Goal: Navigation & Orientation: Find specific page/section

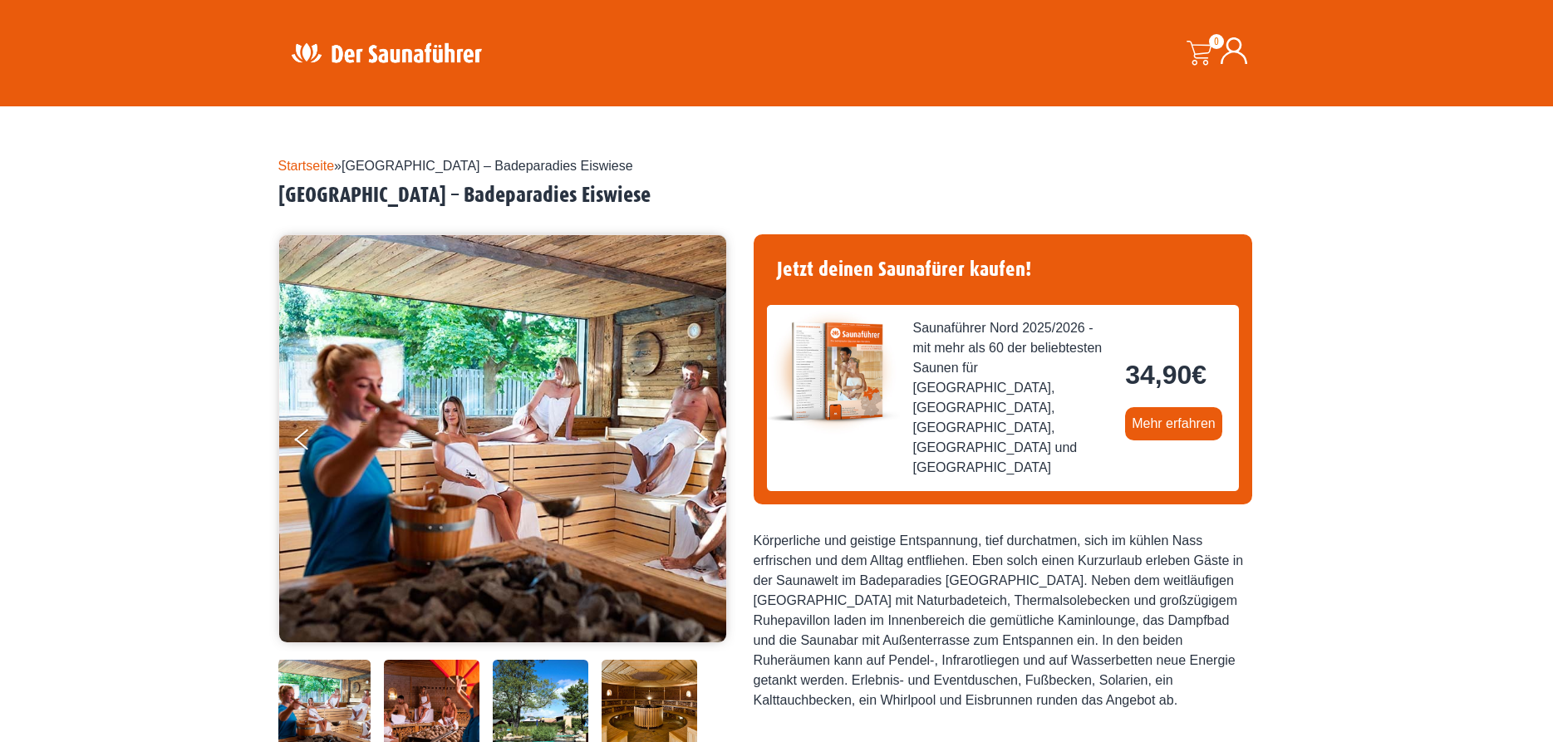
scroll to position [254, 0]
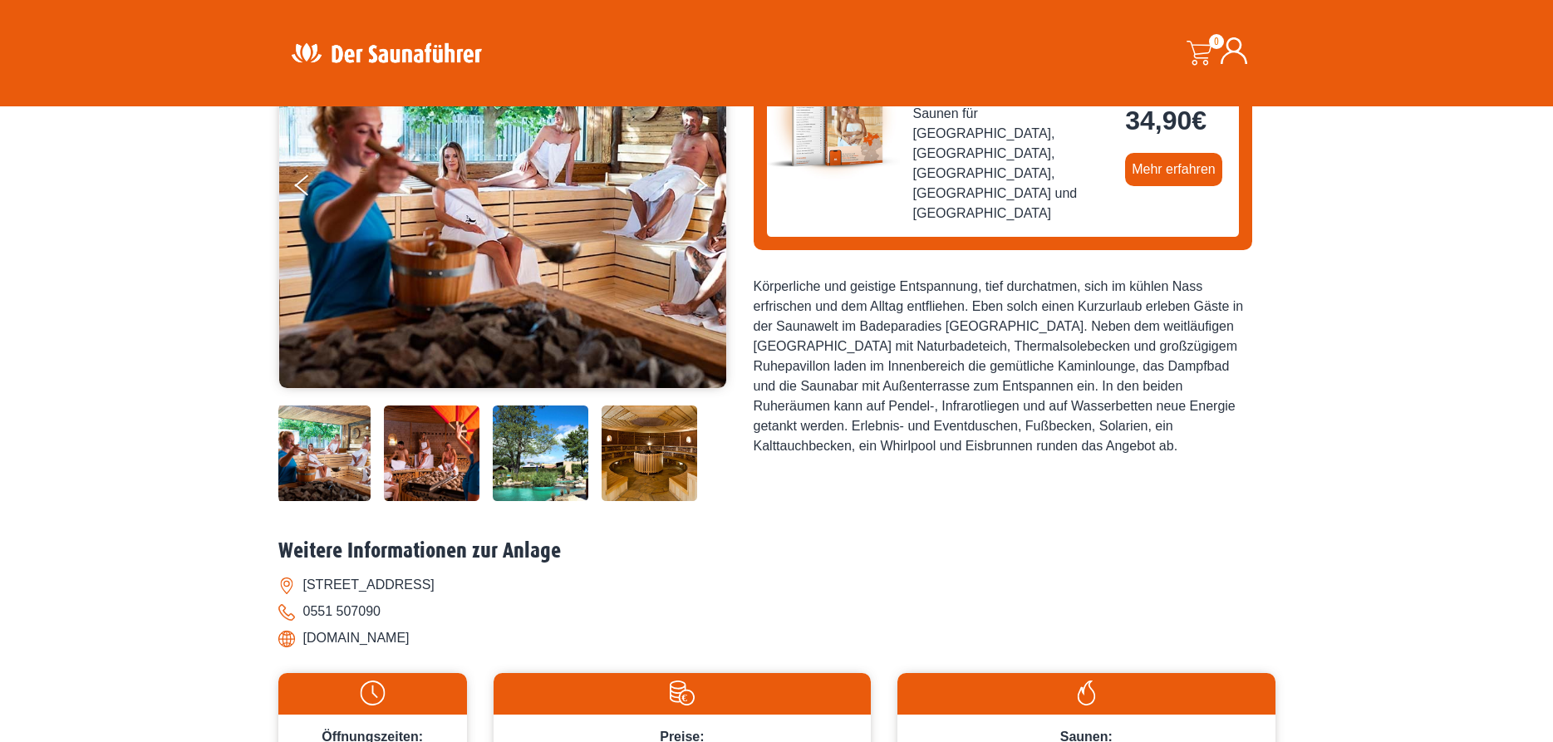
click at [664, 441] on img at bounding box center [649, 453] width 96 height 96
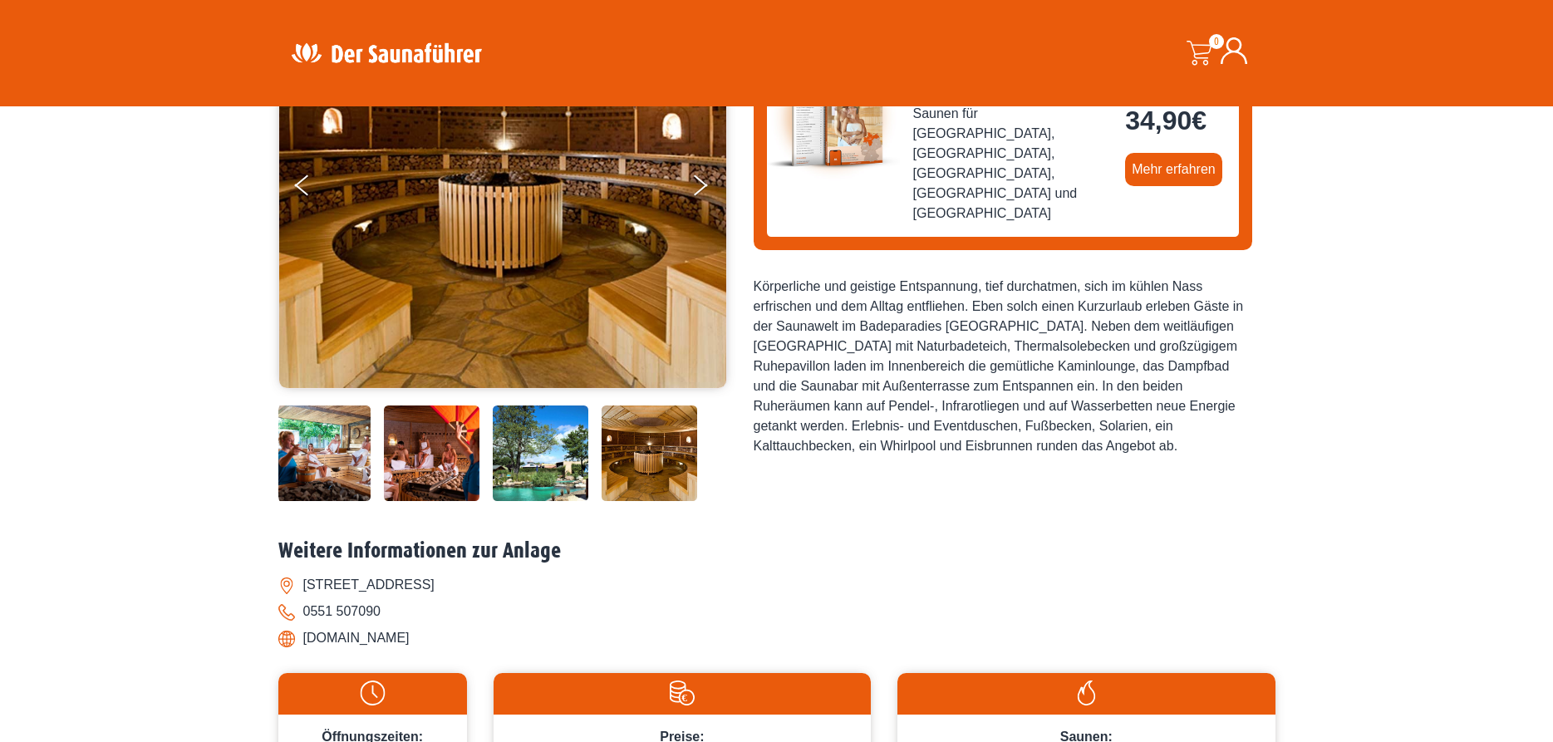
click at [664, 441] on img at bounding box center [649, 453] width 96 height 96
click at [552, 442] on img at bounding box center [541, 453] width 96 height 96
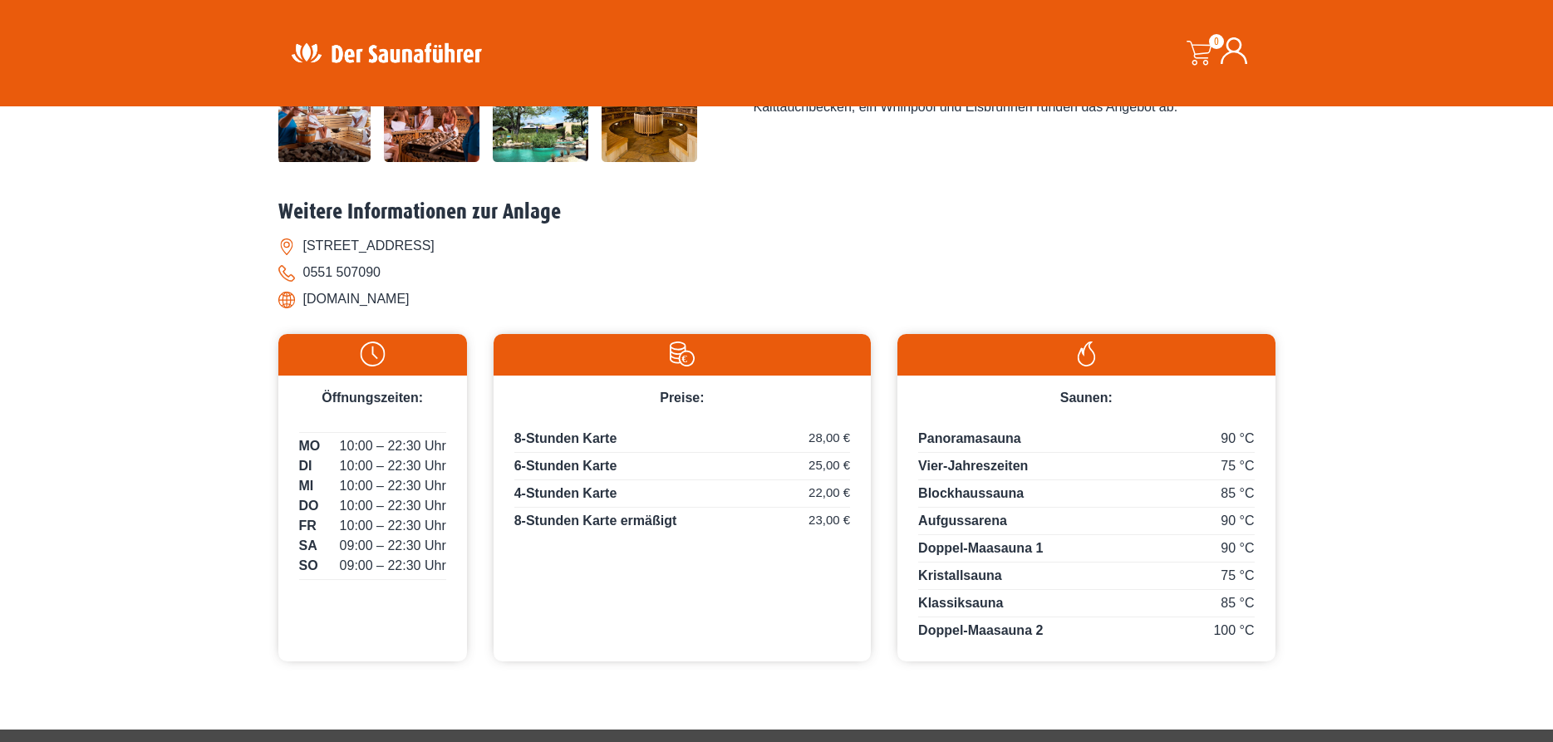
scroll to position [0, 0]
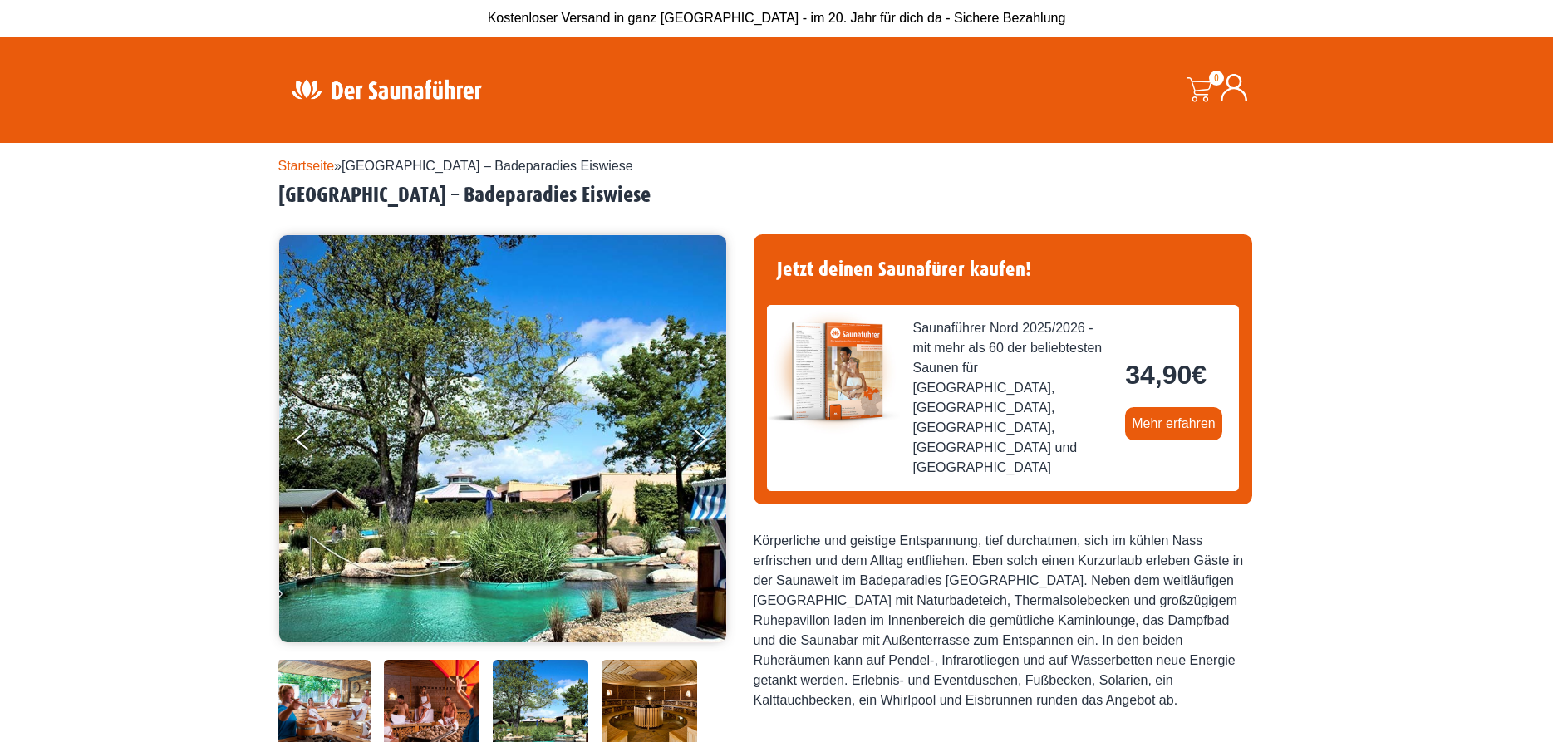
click at [313, 164] on link "Startseite" at bounding box center [306, 166] width 56 height 14
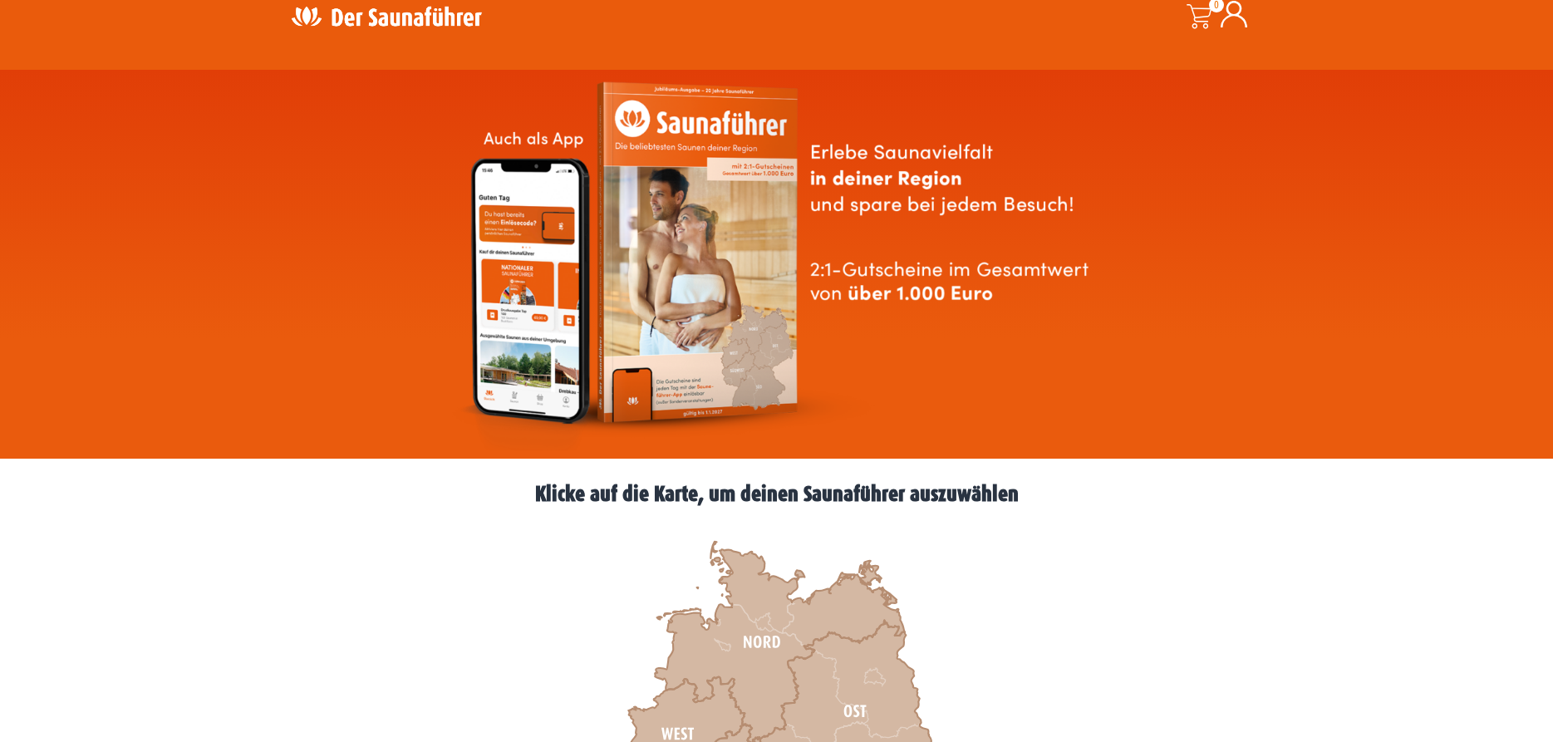
scroll to position [339, 0]
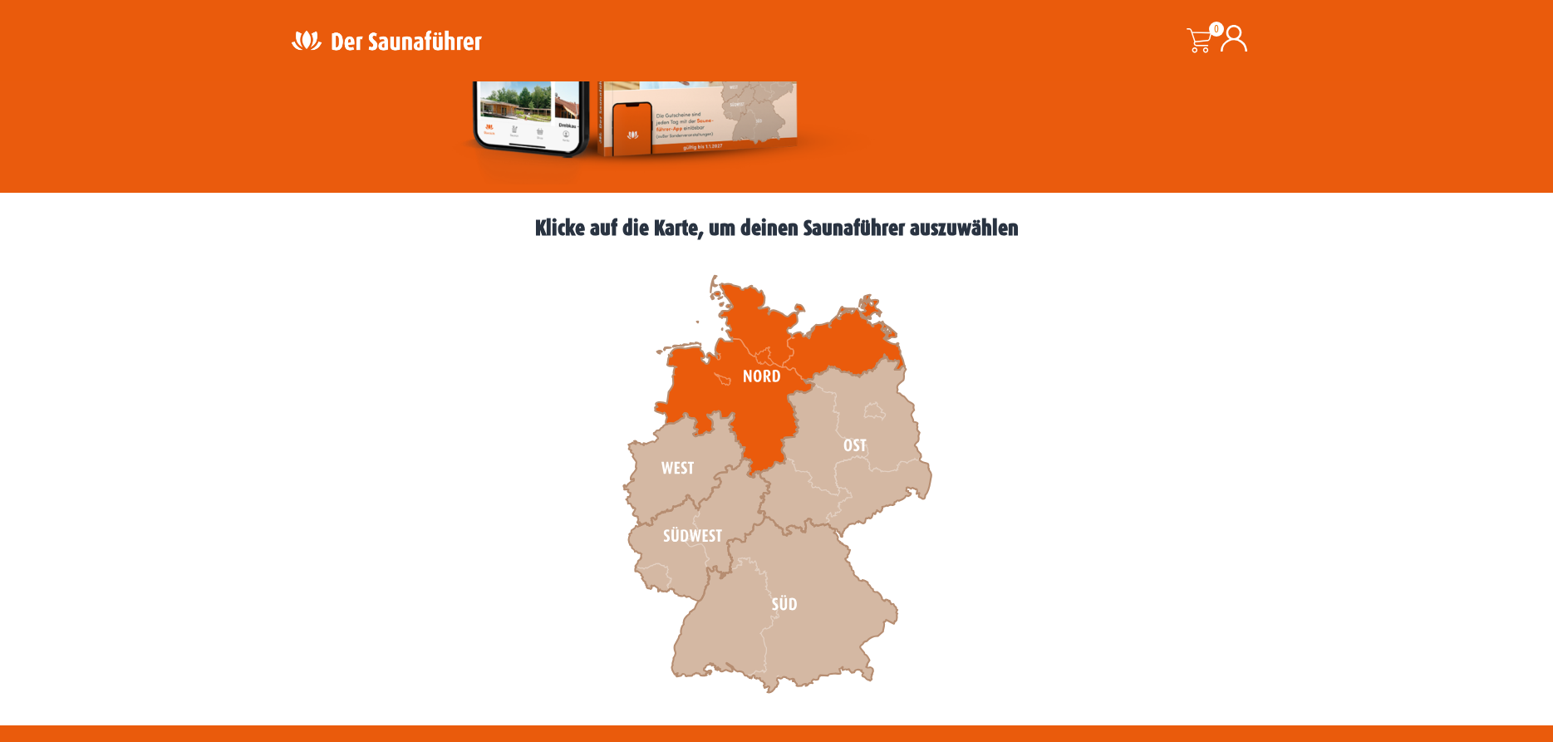
click at [699, 375] on icon at bounding box center [779, 377] width 249 height 202
click at [687, 379] on icon at bounding box center [779, 377] width 249 height 202
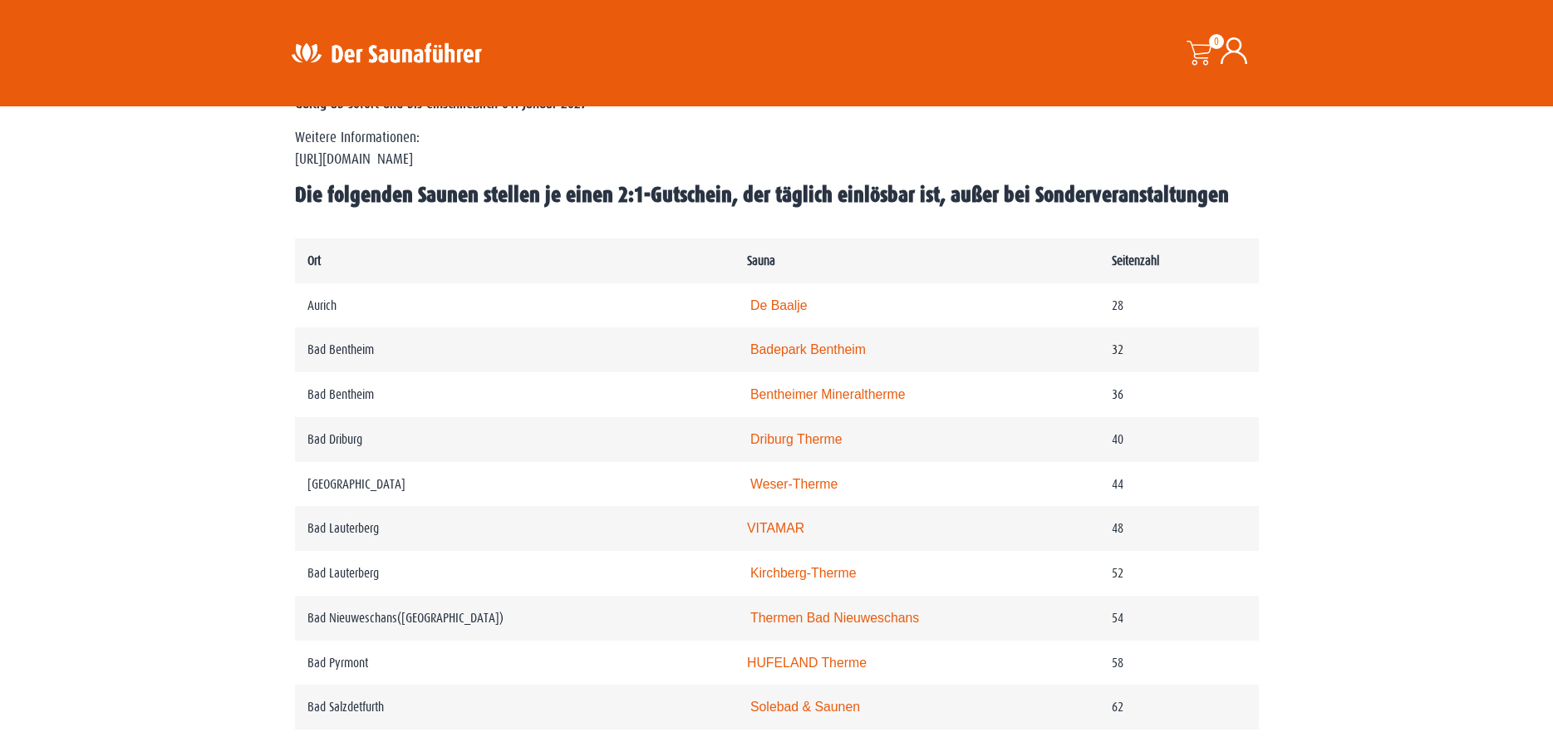
scroll to position [847, 0]
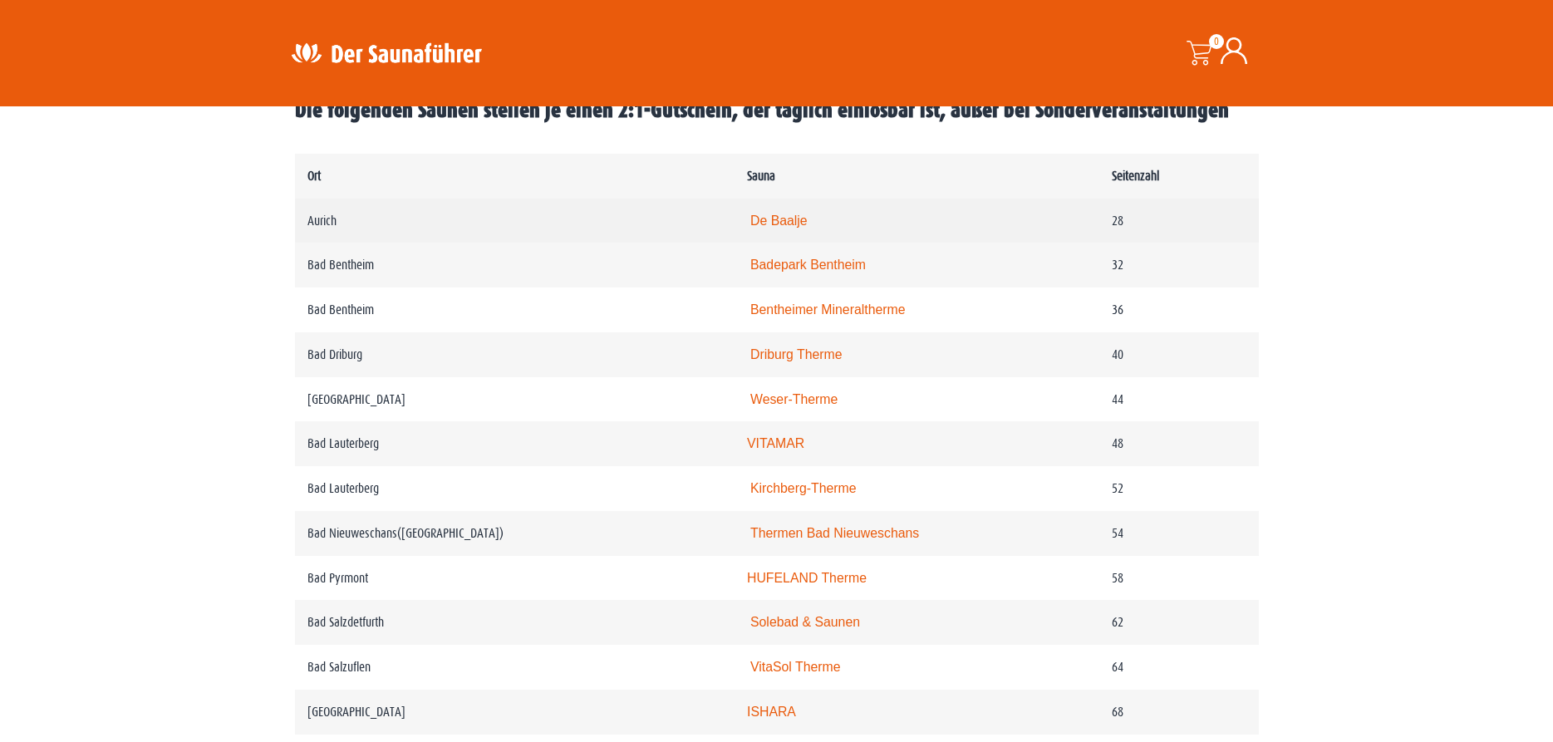
click at [787, 228] on link "De Baalje" at bounding box center [778, 220] width 57 height 14
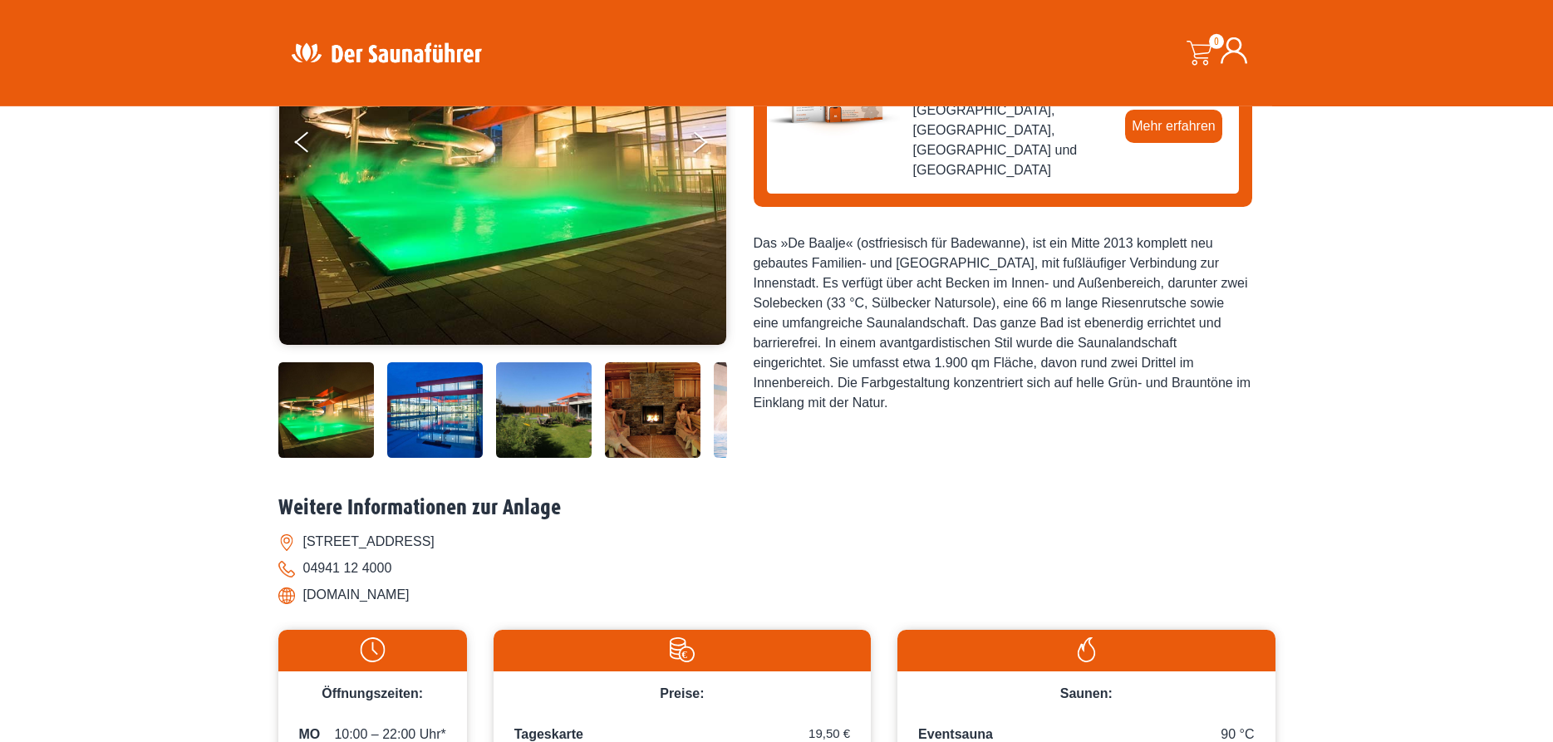
scroll to position [339, 0]
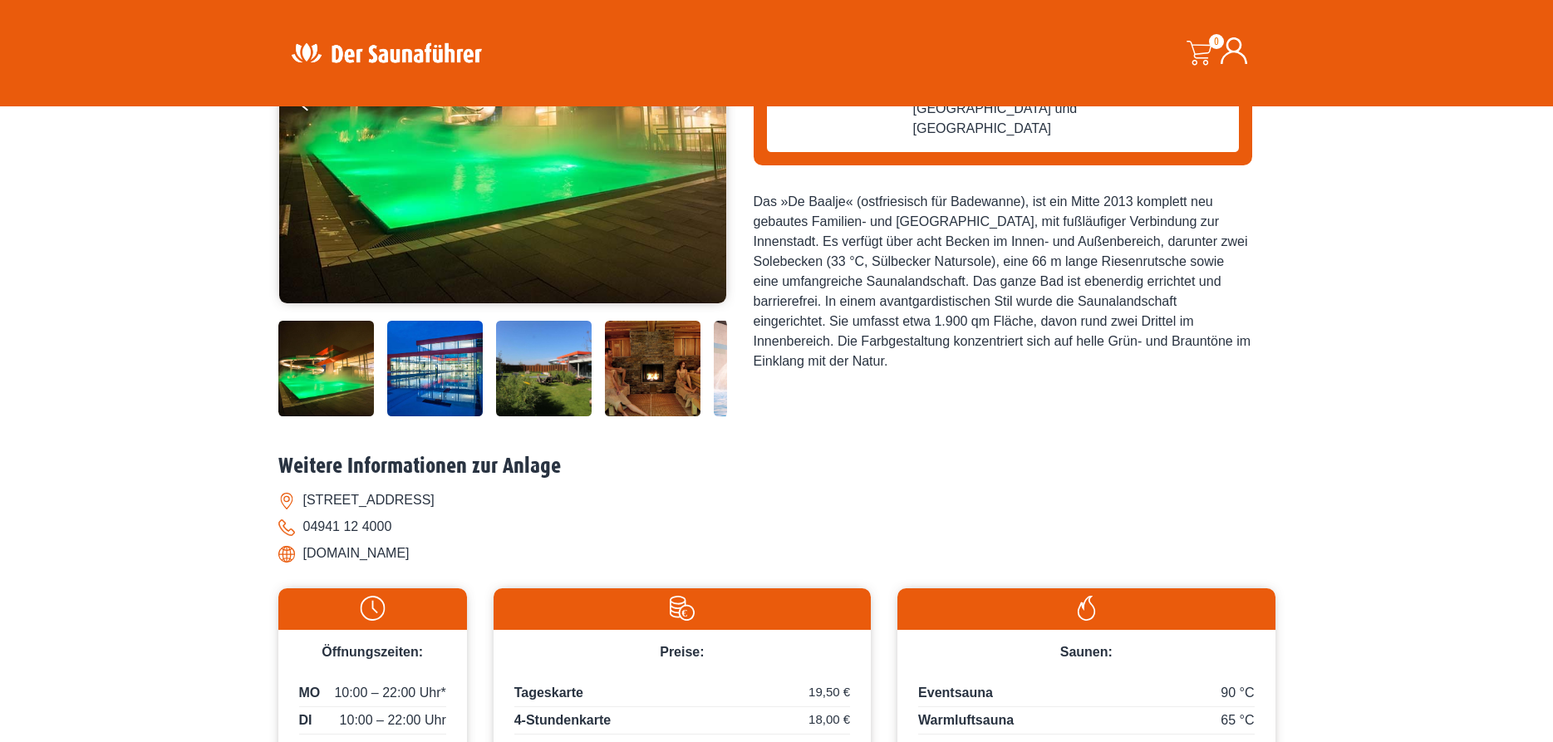
click at [688, 356] on img at bounding box center [653, 369] width 96 height 96
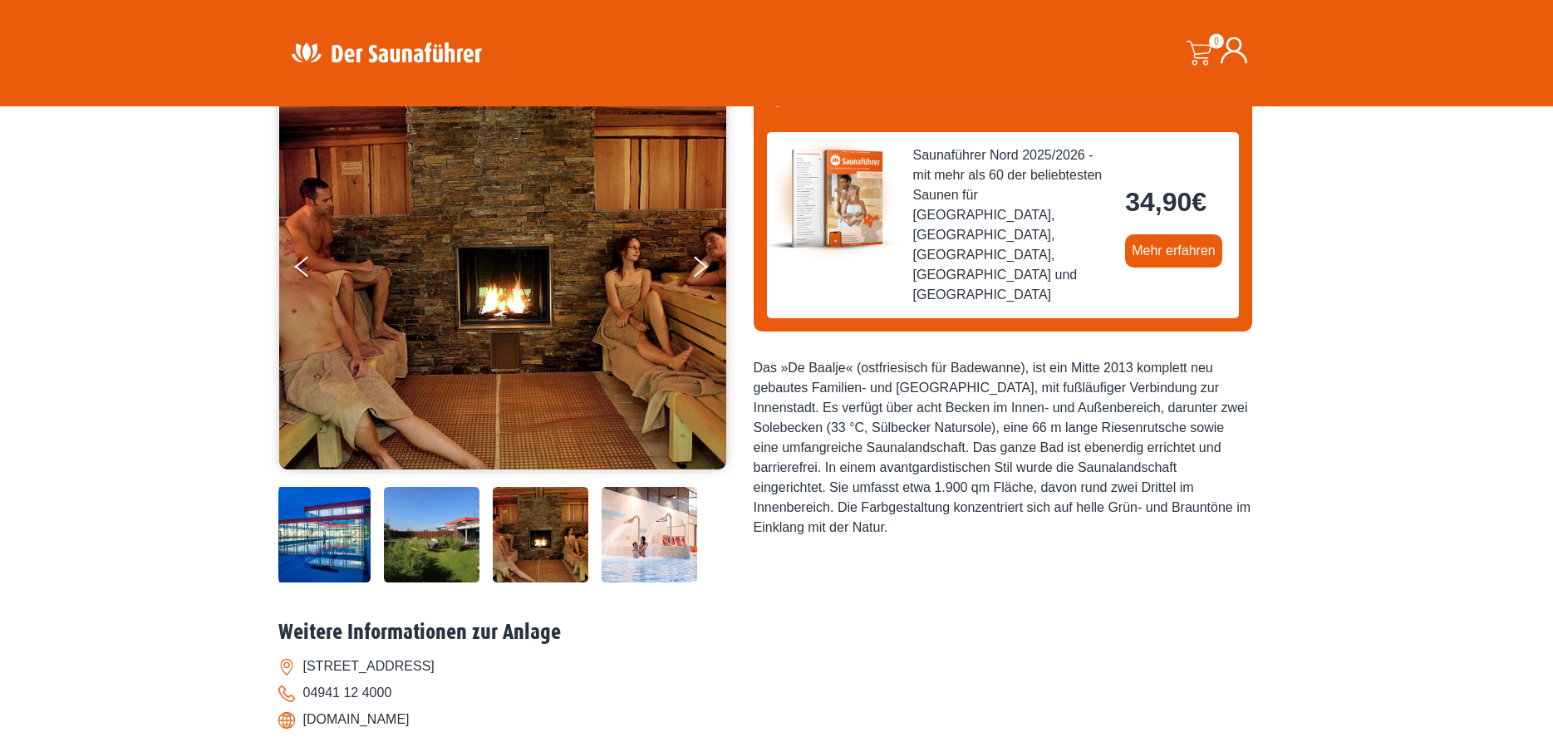
scroll to position [169, 0]
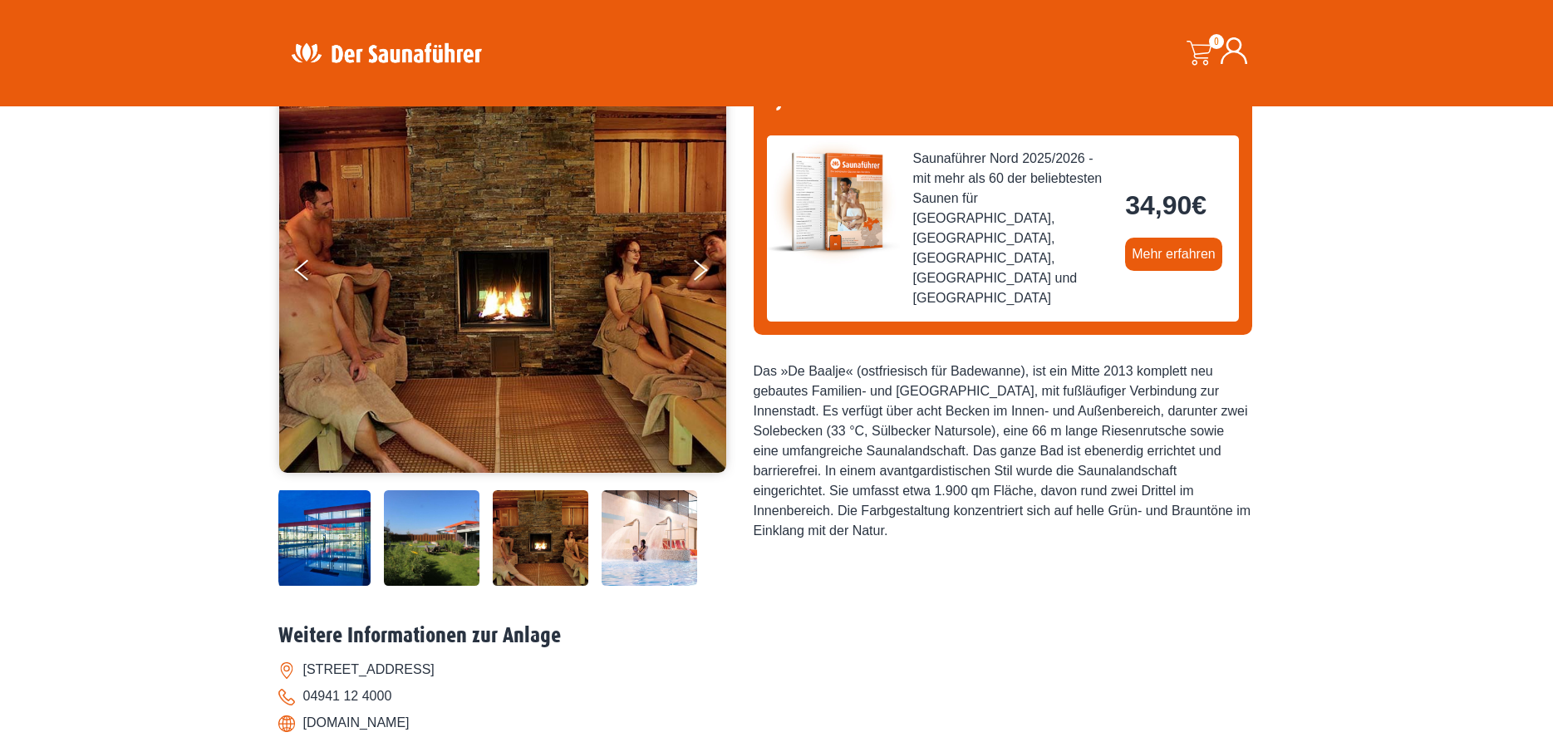
click at [645, 519] on img at bounding box center [649, 538] width 96 height 96
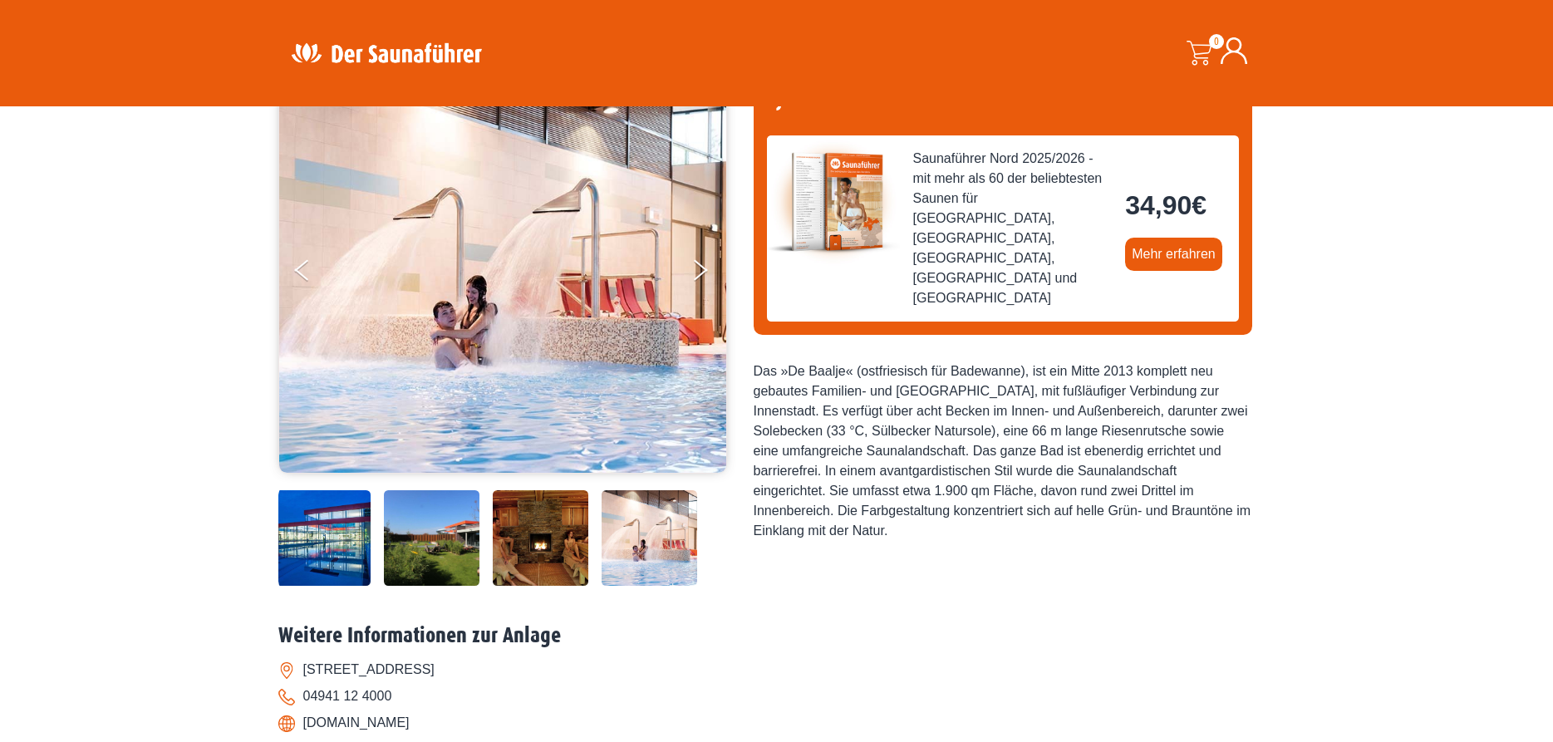
click at [645, 519] on img at bounding box center [649, 538] width 96 height 96
click at [452, 331] on img at bounding box center [502, 269] width 447 height 407
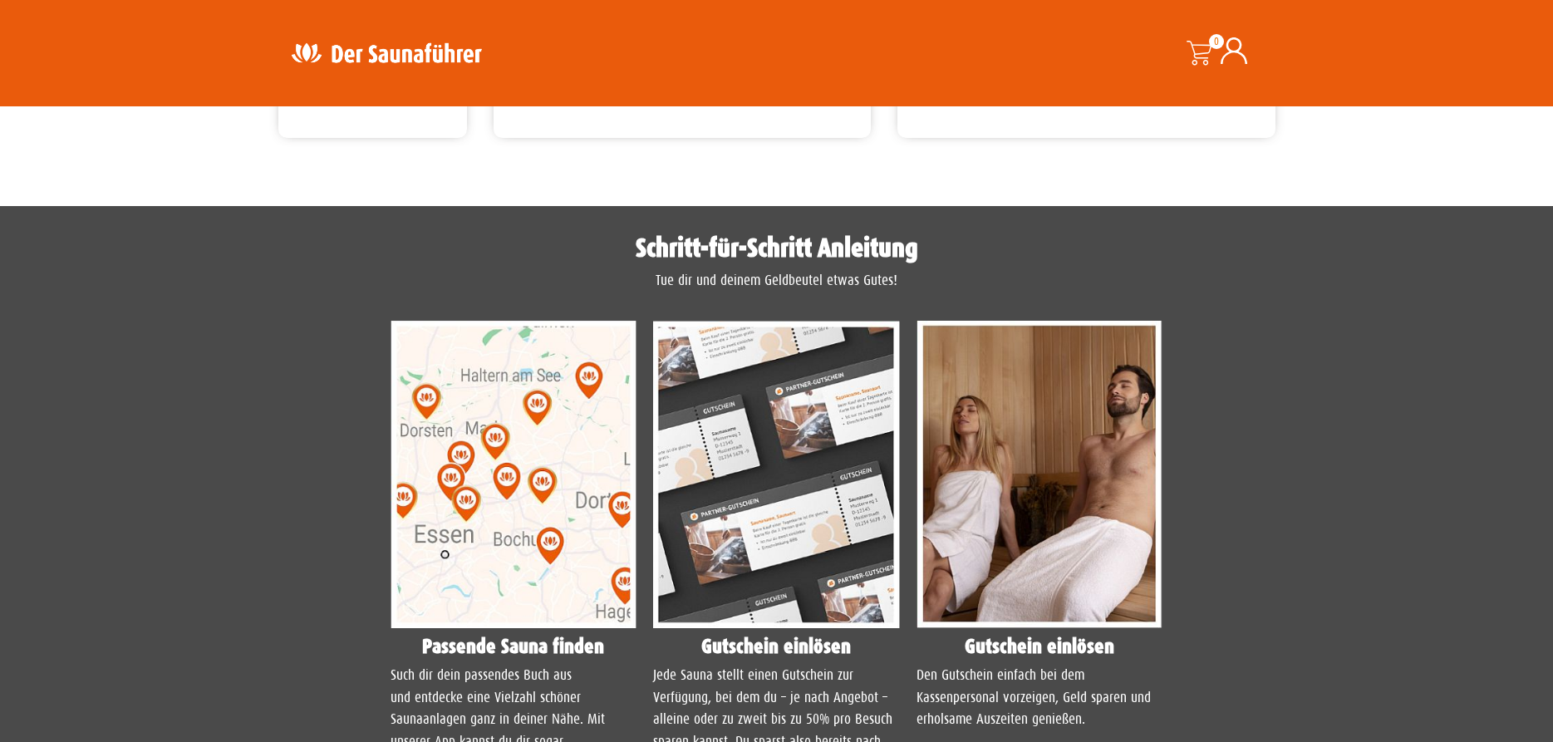
scroll to position [1186, 0]
